Goal: Contribute content

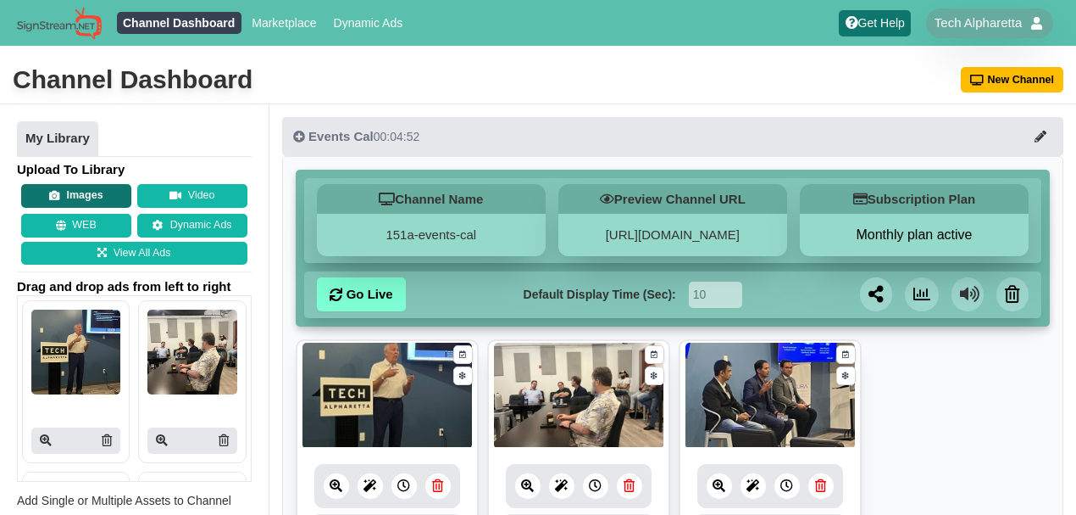
click at [75, 200] on button "Images" at bounding box center [76, 196] width 110 height 24
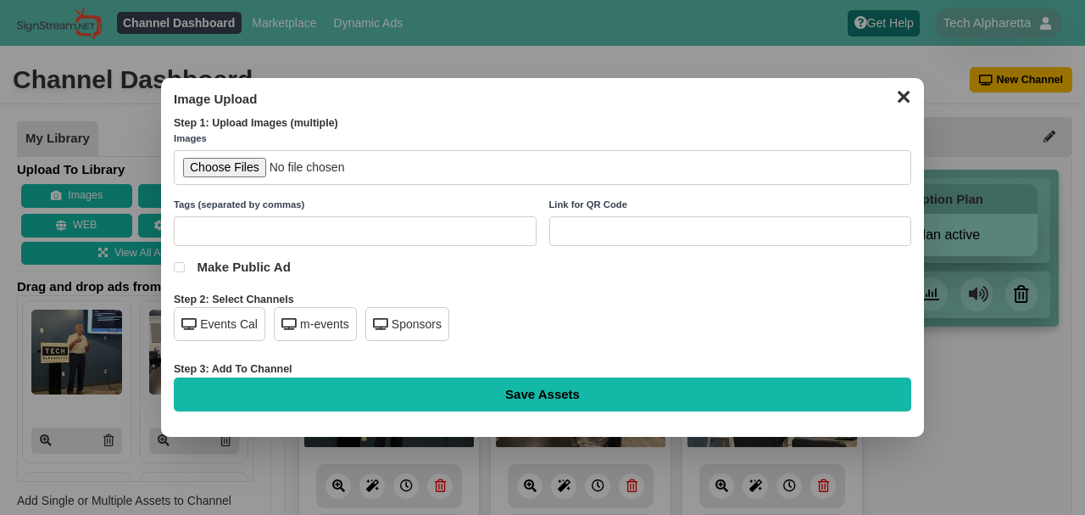
click at [241, 170] on input "file" at bounding box center [542, 167] width 737 height 35
type input "C:\fakepath\[PERSON_NAME] Workshop [DATE].jpg"
click at [239, 320] on div "Events Cal" at bounding box center [220, 324] width 92 height 34
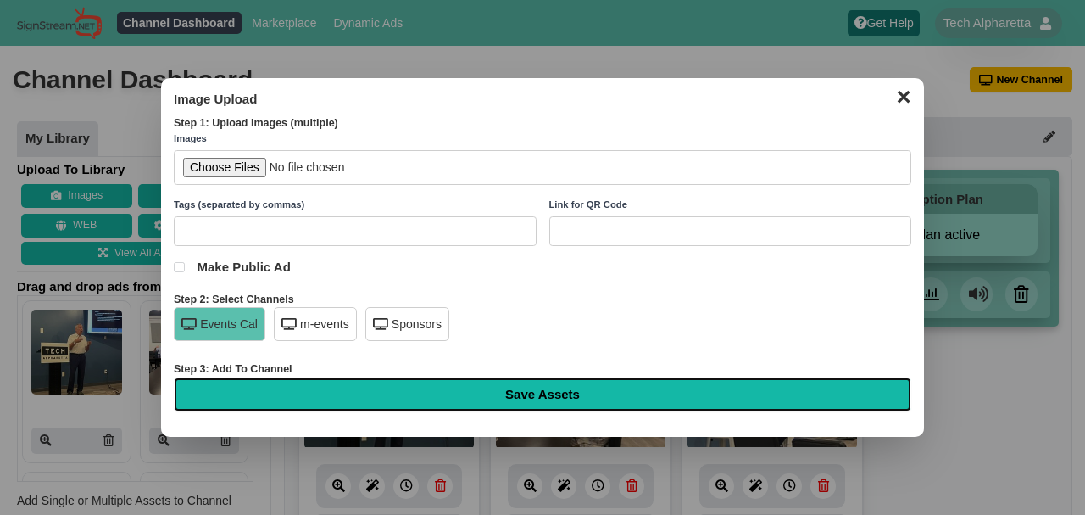
click at [587, 392] on input "Save Assets" at bounding box center [542, 394] width 737 height 34
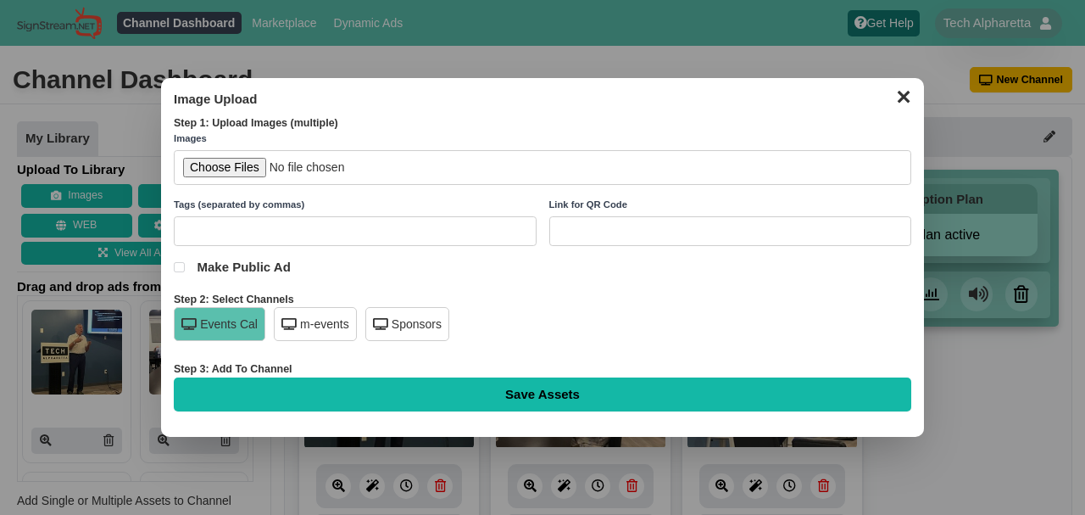
type input "Saving..."
